Goal: Information Seeking & Learning: Find specific fact

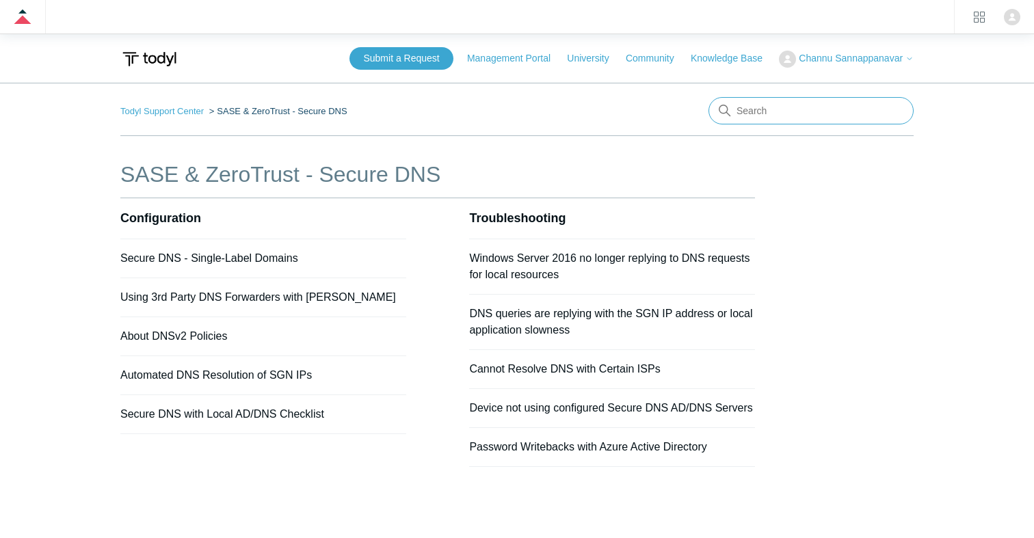
click at [758, 110] on input "Search" at bounding box center [811, 110] width 205 height 27
type input "[GEOGRAPHIC_DATA]"
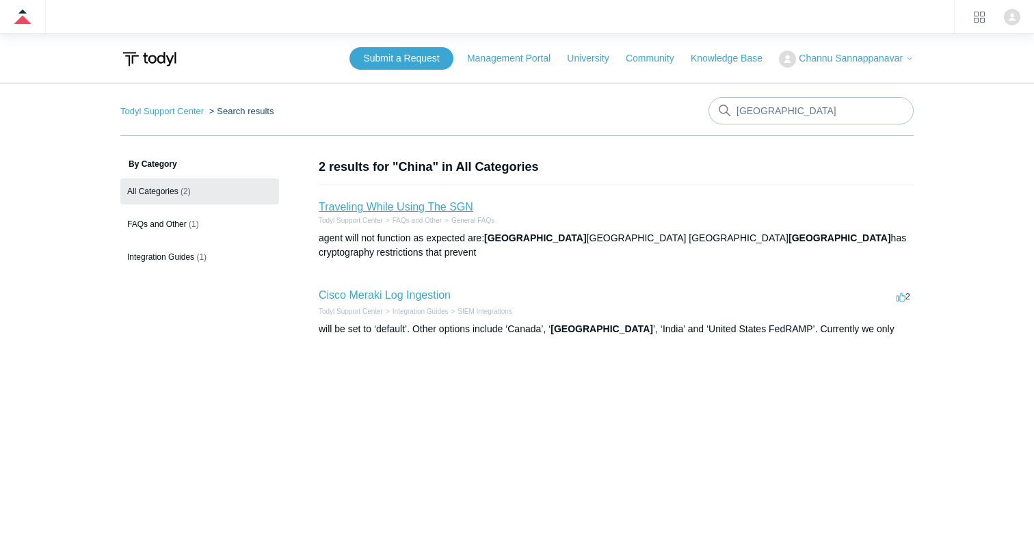
click at [464, 211] on link "Traveling While Using The SGN" at bounding box center [396, 207] width 155 height 12
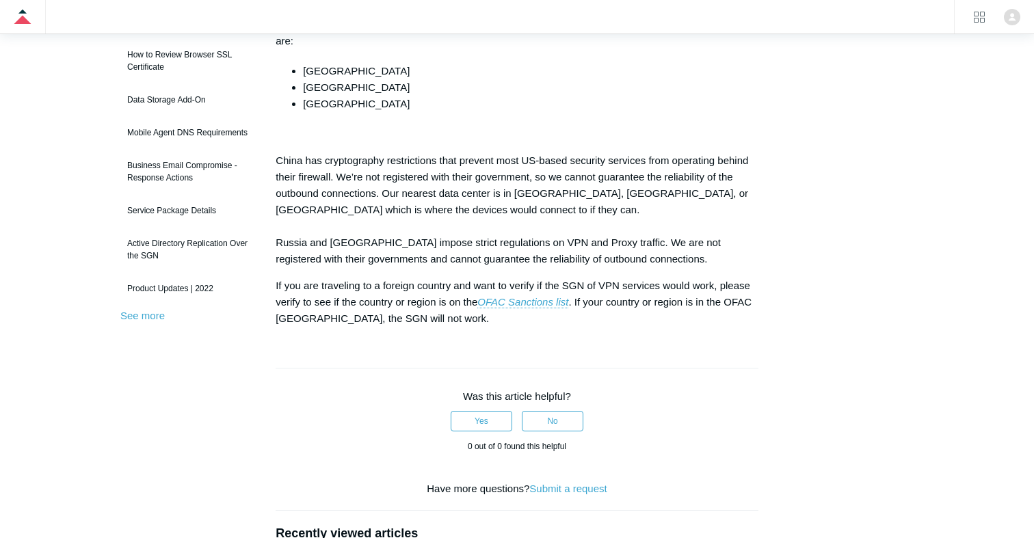
scroll to position [254, 0]
click at [505, 301] on em "OFAC Sanctions list" at bounding box center [522, 302] width 91 height 12
